Goal: Task Accomplishment & Management: Use online tool/utility

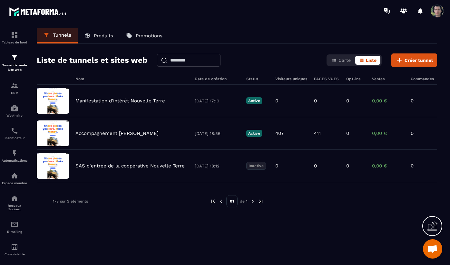
scroll to position [106, 0]
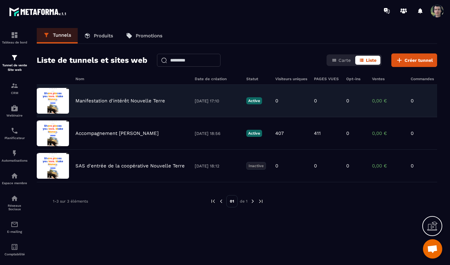
click at [177, 101] on div "Manifestation d'intérêt Nouvelle Terre" at bounding box center [131, 101] width 113 height 6
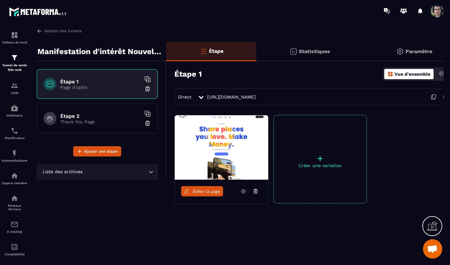
click at [95, 121] on p "Thank You Page" at bounding box center [100, 121] width 81 height 5
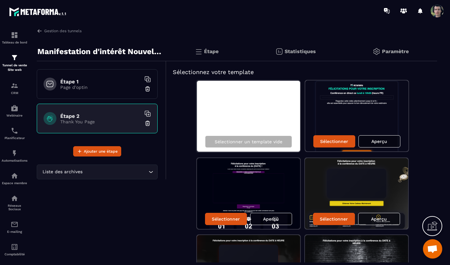
click at [114, 88] on p "Page d'optin" at bounding box center [100, 87] width 81 height 5
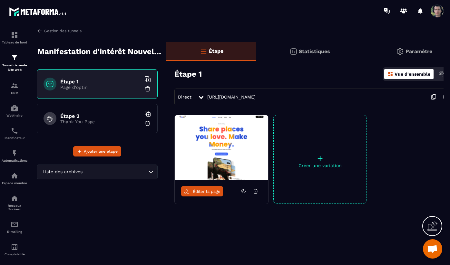
click at [107, 116] on h6 "Étape 2" at bounding box center [100, 116] width 81 height 6
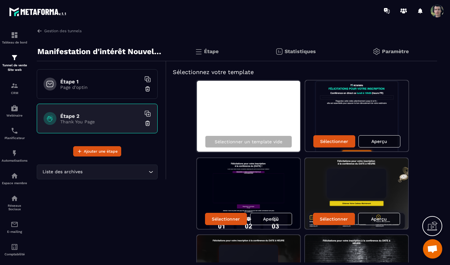
click at [68, 118] on h6 "Étape 2" at bounding box center [100, 116] width 81 height 6
click at [68, 124] on p "Thank You Page" at bounding box center [100, 121] width 81 height 5
click at [233, 222] on div "Sélectionner" at bounding box center [226, 219] width 42 height 12
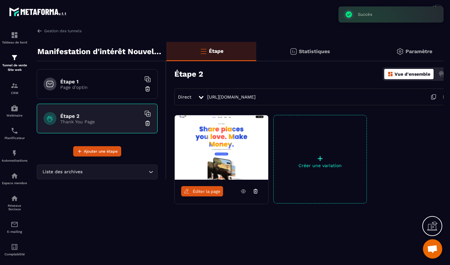
click at [207, 192] on span "Éditer la page" at bounding box center [207, 191] width 28 height 5
